Goal: Register for event/course

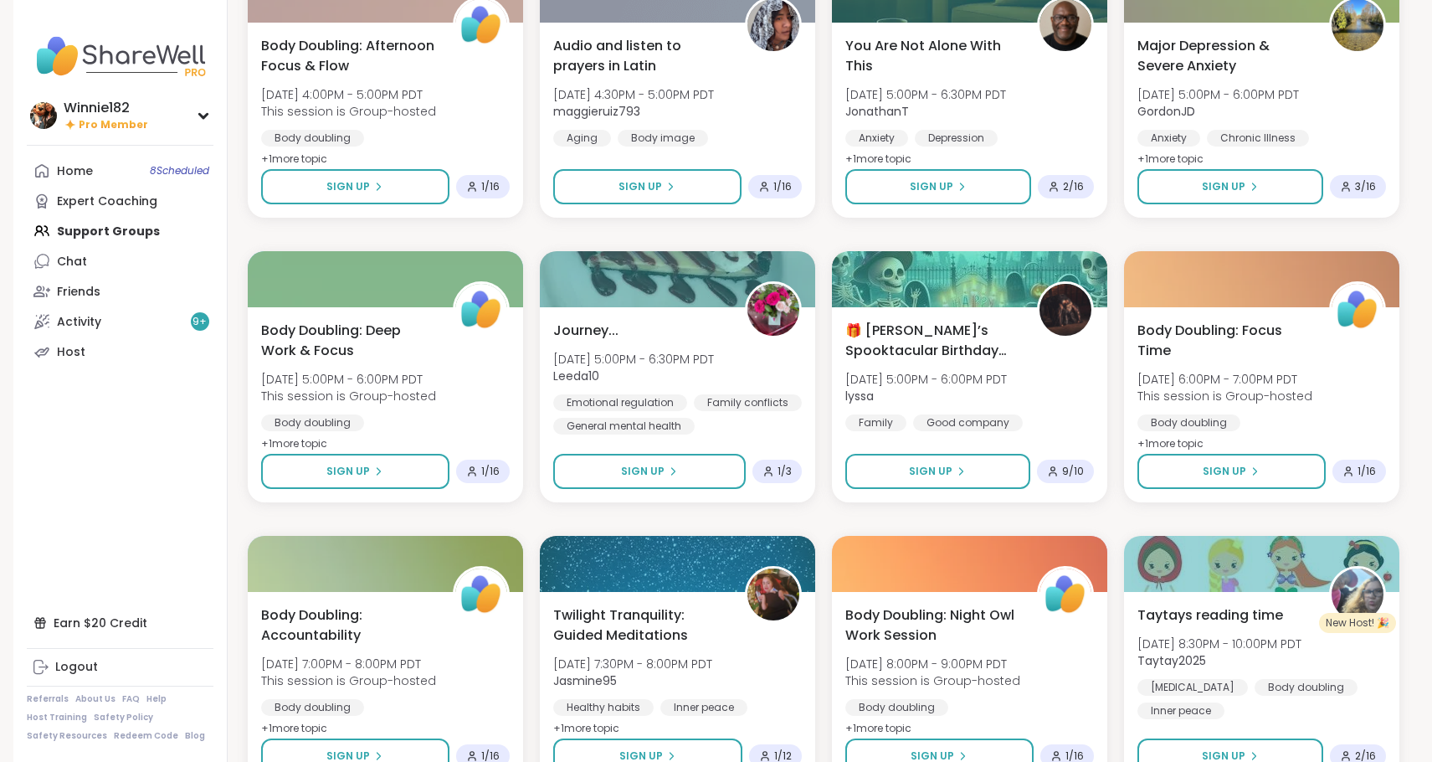
scroll to position [5615, 0]
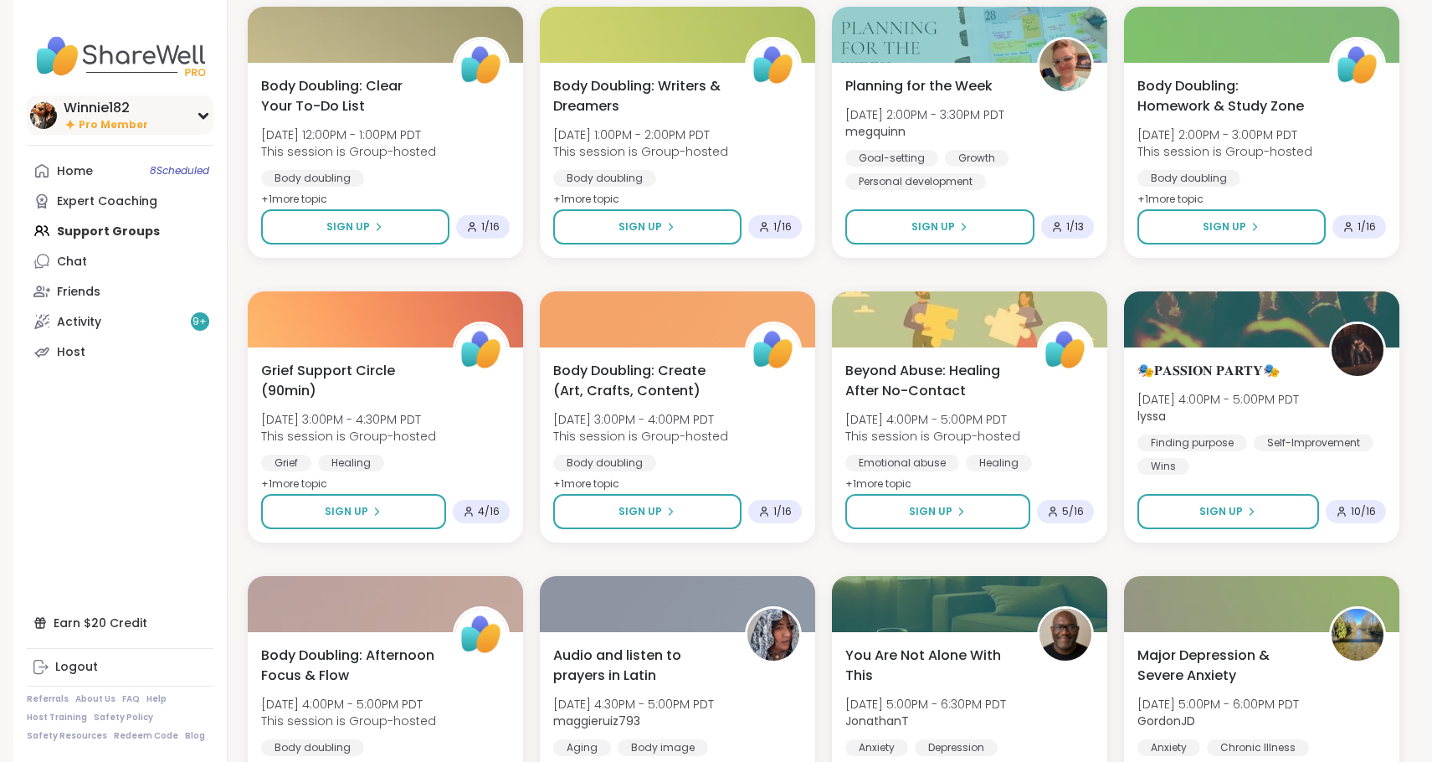
click at [126, 100] on div "Winnie182" at bounding box center [106, 108] width 85 height 18
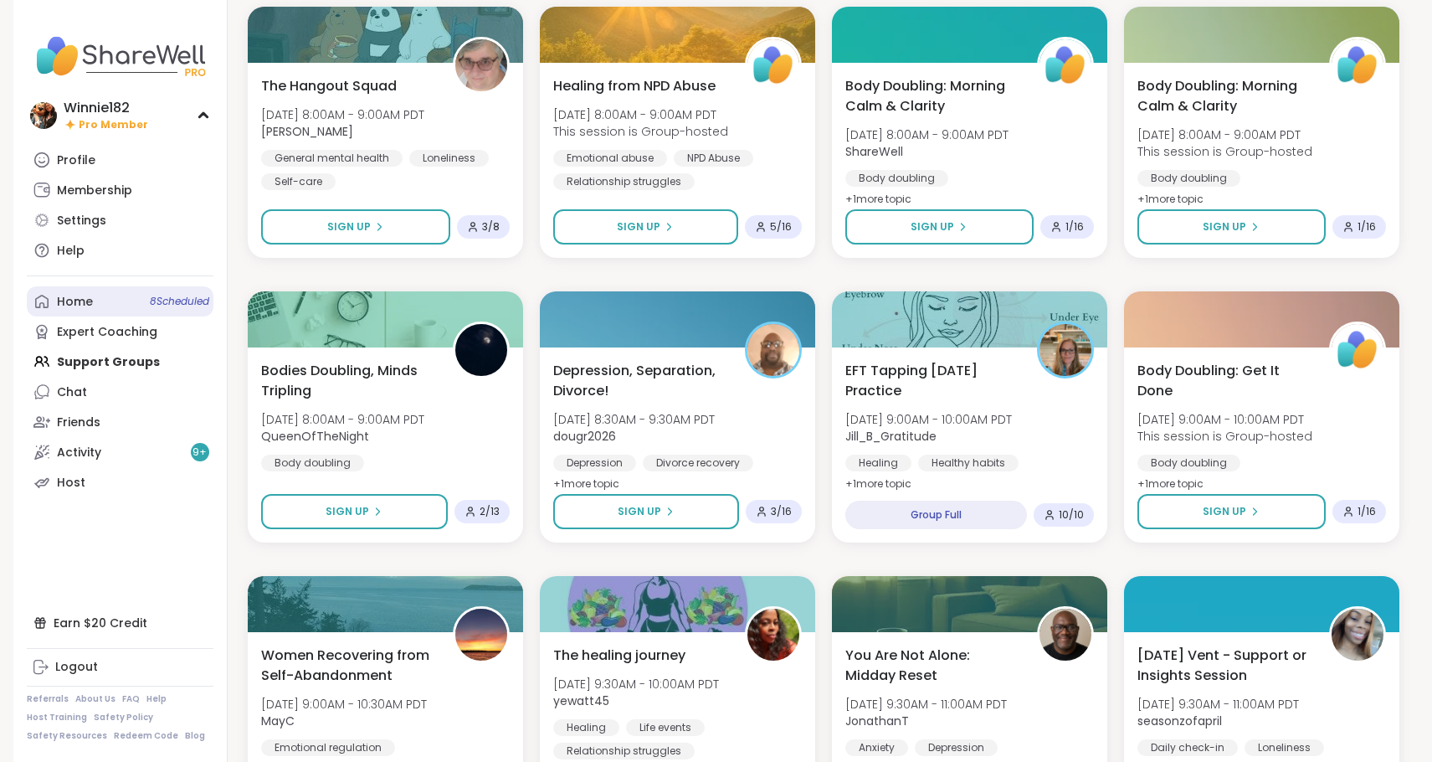
click at [170, 305] on span "8 Scheduled" at bounding box center [179, 301] width 59 height 13
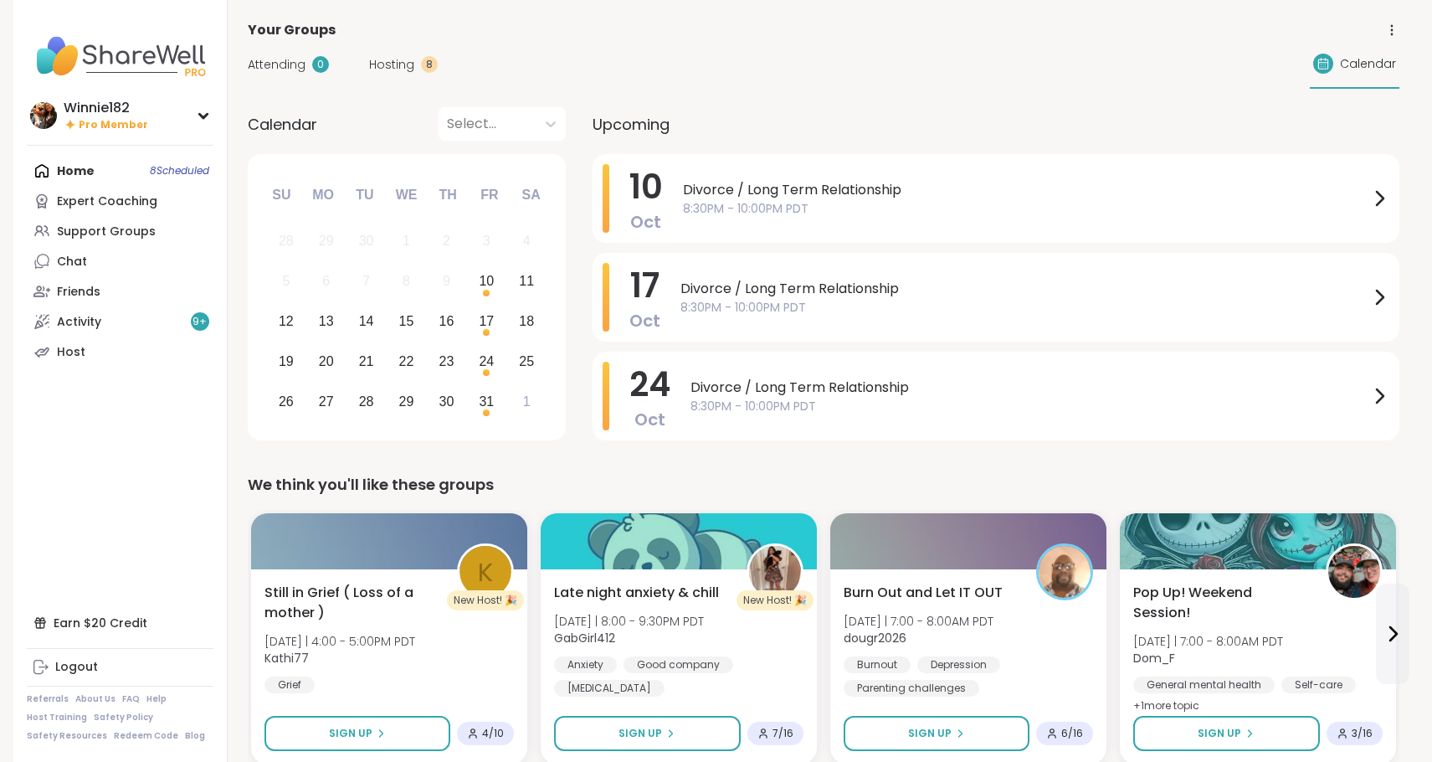
click at [695, 200] on span "8:30PM - 10:00PM PDT" at bounding box center [1026, 209] width 686 height 18
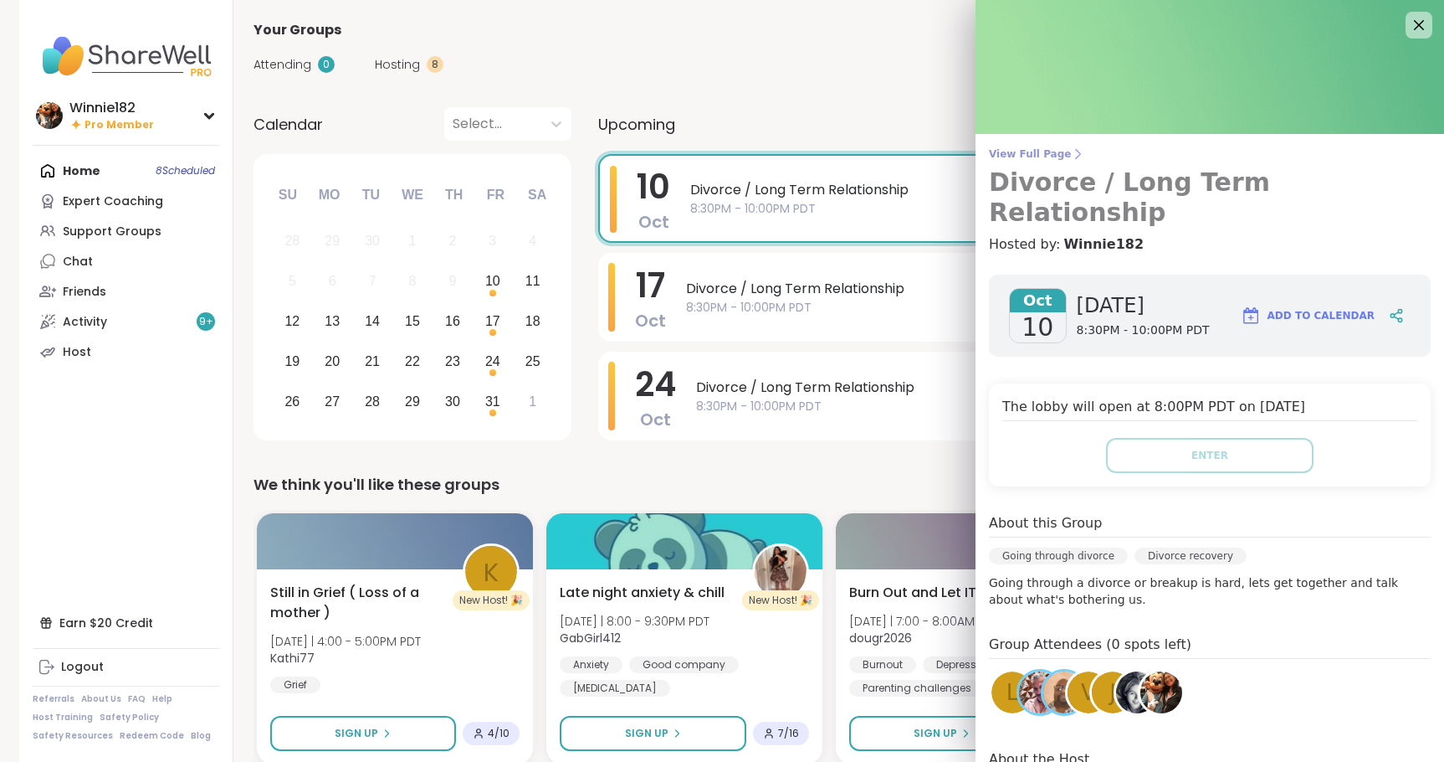
click at [1071, 155] on icon at bounding box center [1077, 153] width 13 height 13
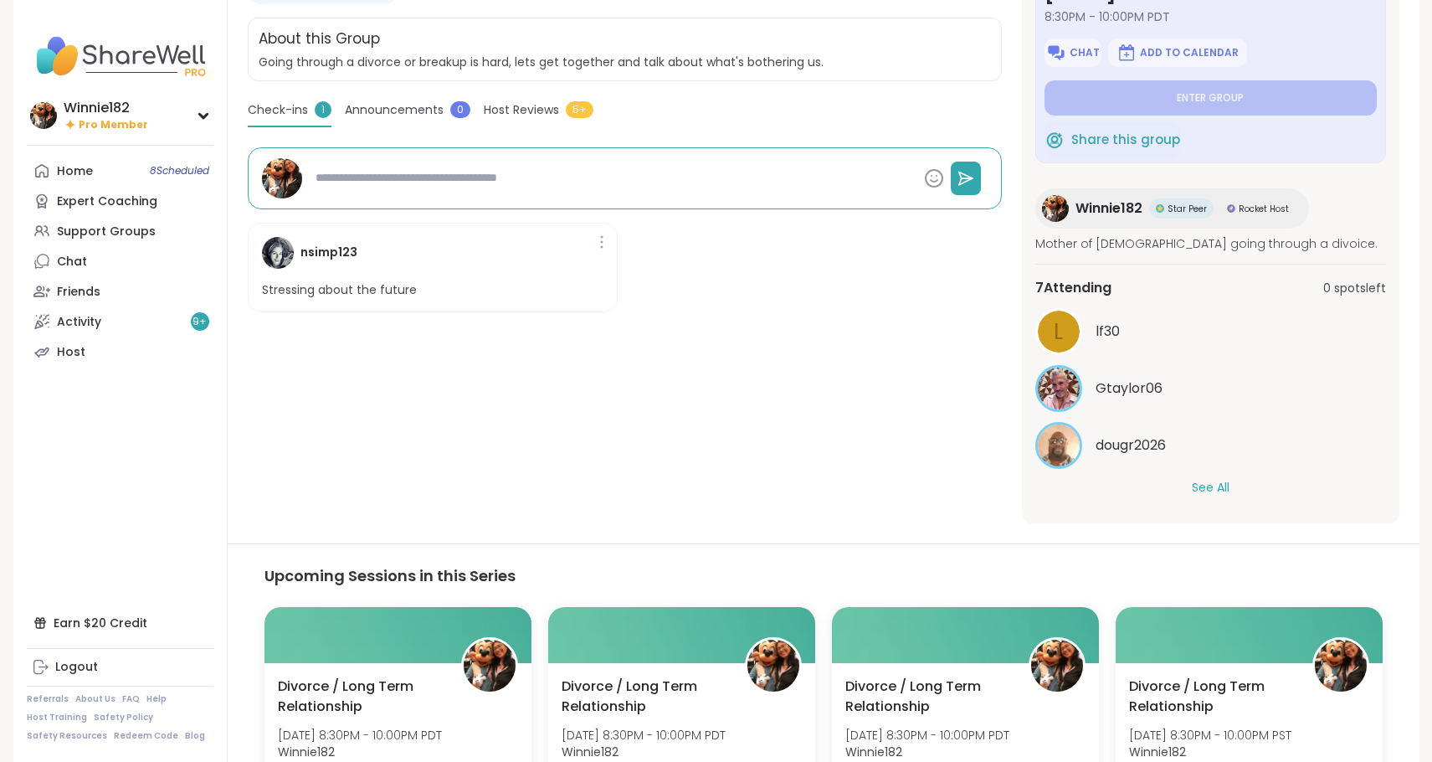
click at [1224, 490] on button "See All" at bounding box center [1211, 488] width 38 height 18
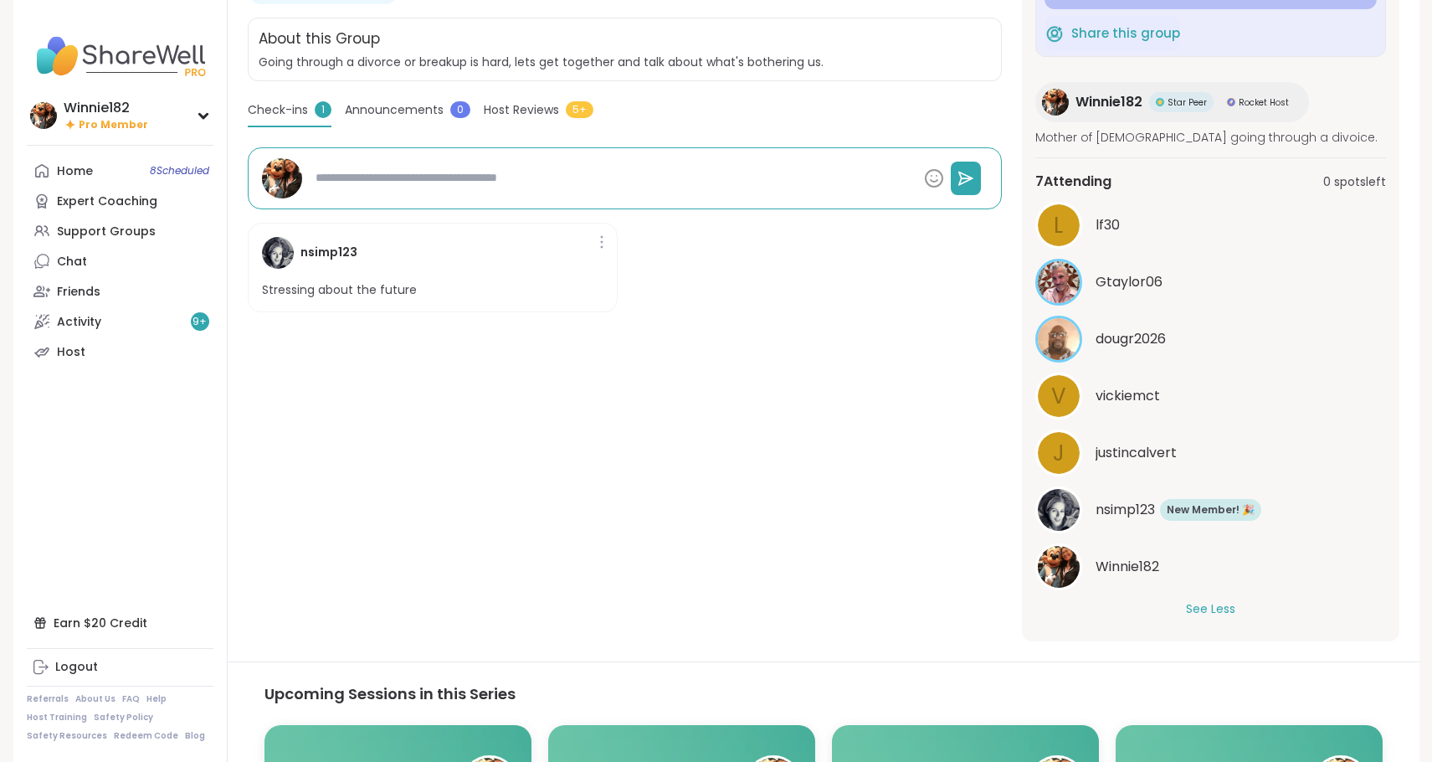
scroll to position [110, 0]
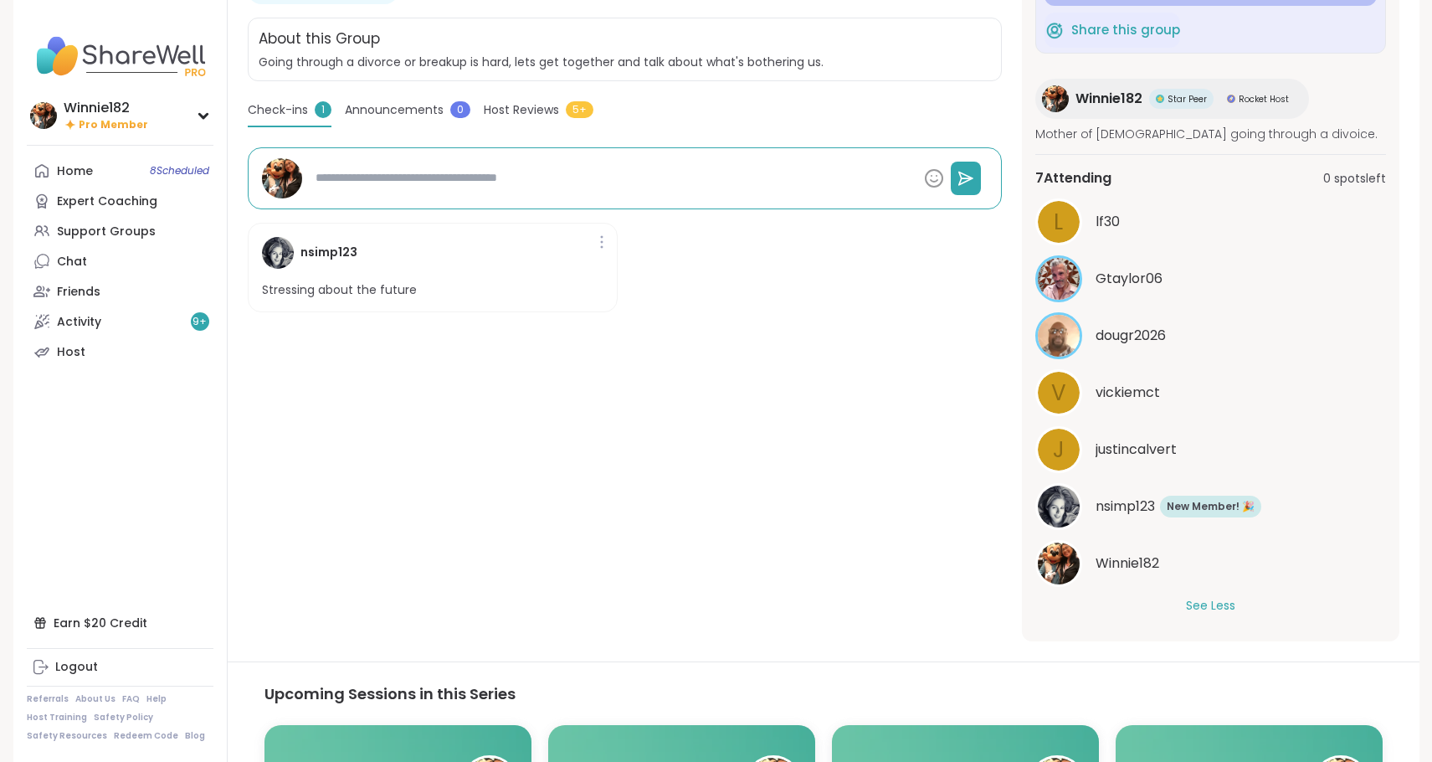
type textarea "*"
